Goal: Navigation & Orientation: Understand site structure

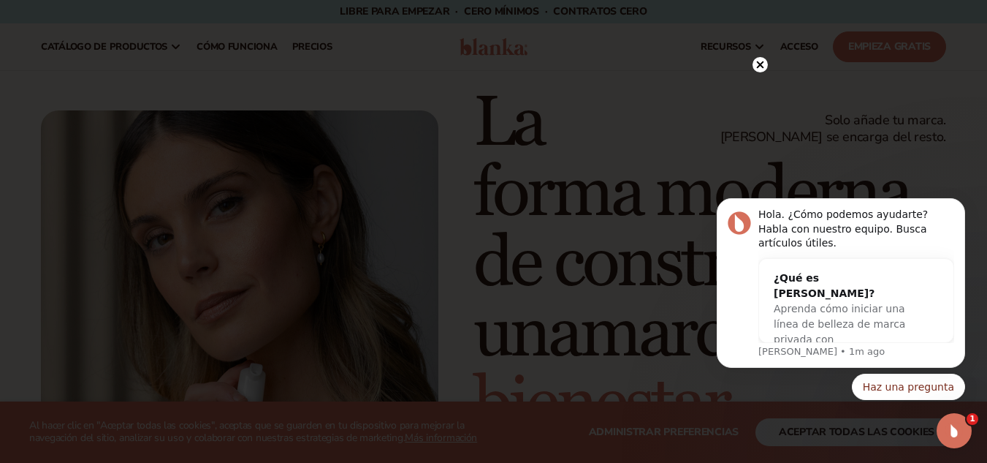
click at [759, 64] on icon at bounding box center [759, 64] width 7 height 7
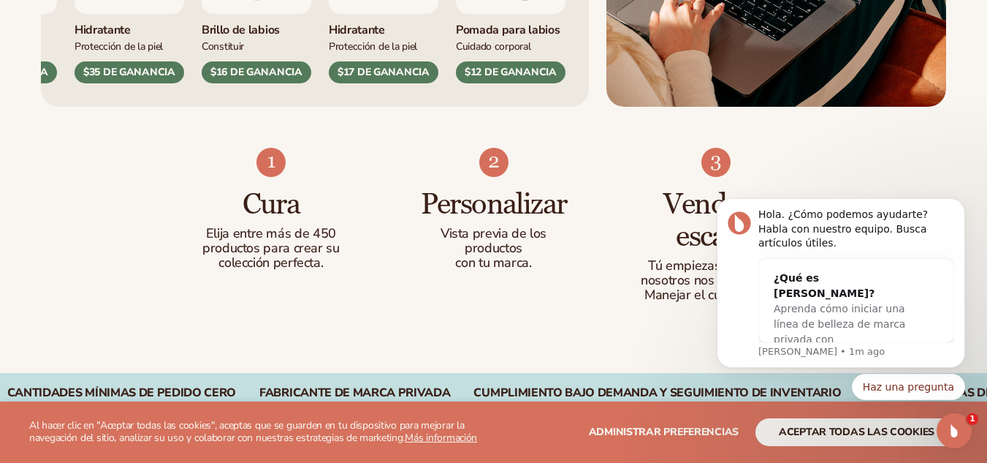
scroll to position [916, 0]
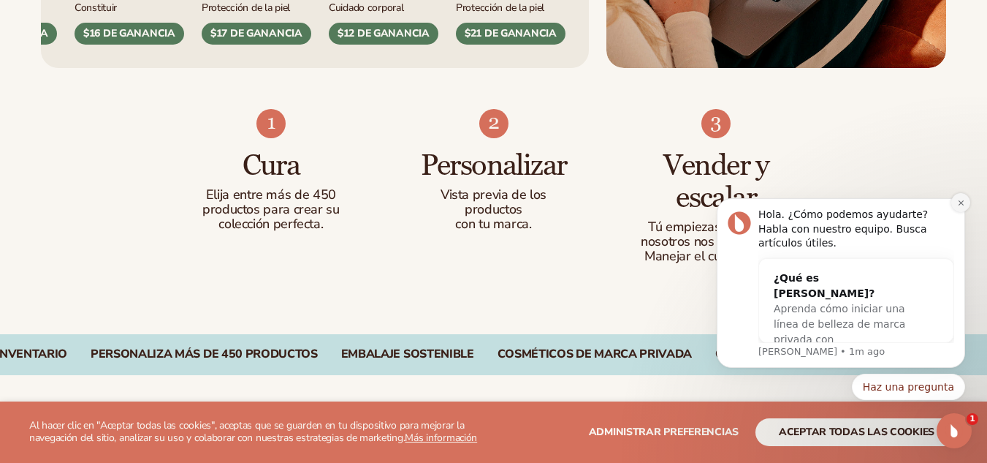
click at [960, 205] on icon "Descartar notificación" at bounding box center [960, 202] width 5 height 5
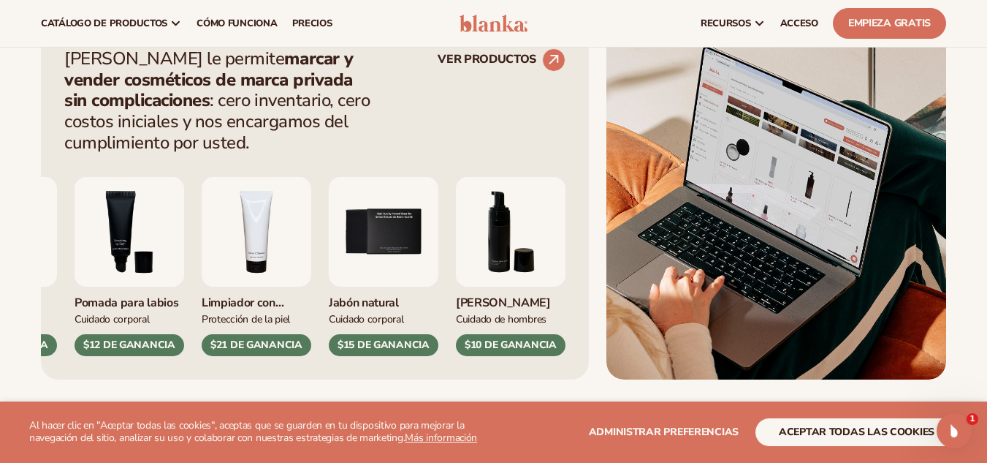
scroll to position [0, 0]
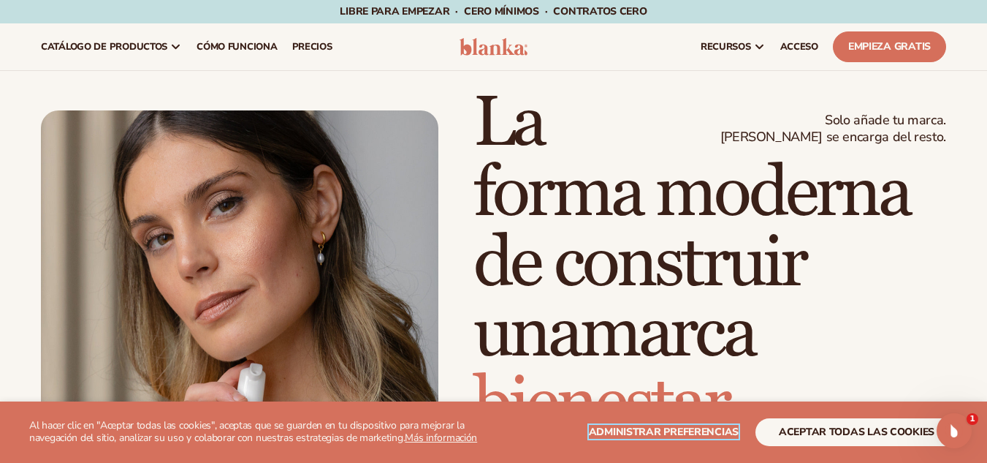
click at [702, 425] on font "Administrar preferencias" at bounding box center [664, 432] width 150 height 14
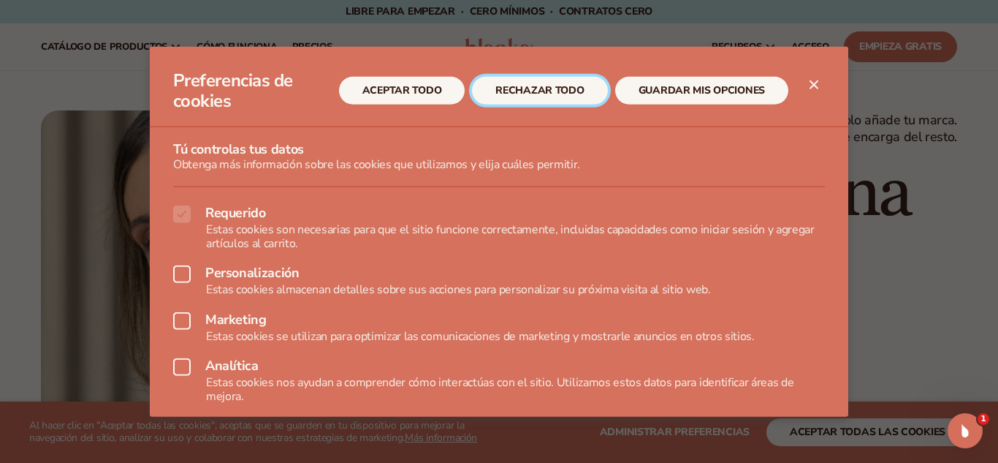
click at [580, 97] on font "RECHAZAR TODO" at bounding box center [540, 90] width 88 height 14
